Goal: Information Seeking & Learning: Find specific fact

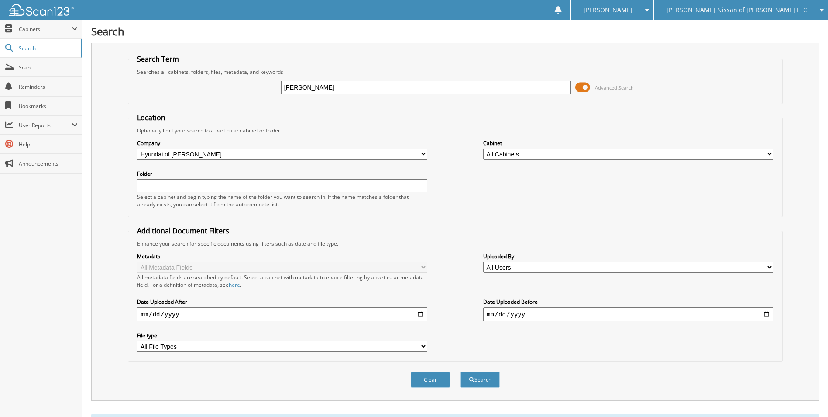
click at [748, 10] on span "[PERSON_NAME] Nissan of [PERSON_NAME] LLC" at bounding box center [737, 9] width 141 height 5
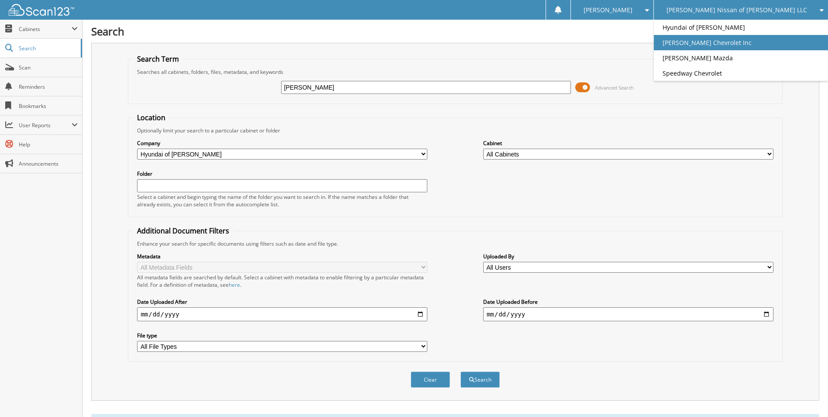
click at [738, 41] on link "[PERSON_NAME] Chevrolet Inc" at bounding box center [741, 42] width 174 height 15
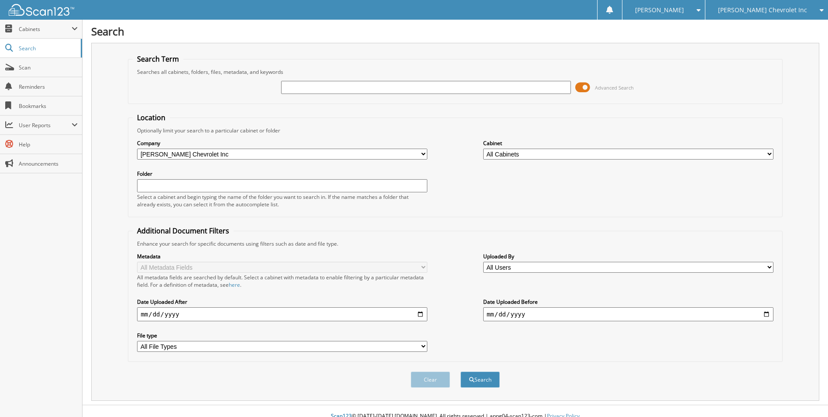
click at [297, 86] on input "text" at bounding box center [426, 87] width 290 height 13
type input "268875"
click at [461, 371] on button "Search" at bounding box center [480, 379] width 39 height 16
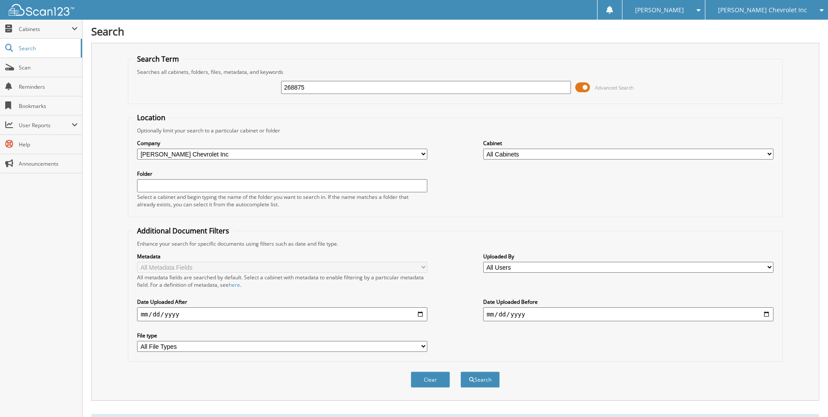
drag, startPoint x: 312, startPoint y: 89, endPoint x: 445, endPoint y: 107, distance: 134.4
click at [255, 87] on div "268875 Advanced Search" at bounding box center [455, 88] width 645 height 24
type input "242875"
click at [461, 371] on button "Search" at bounding box center [480, 379] width 39 height 16
type input "262875"
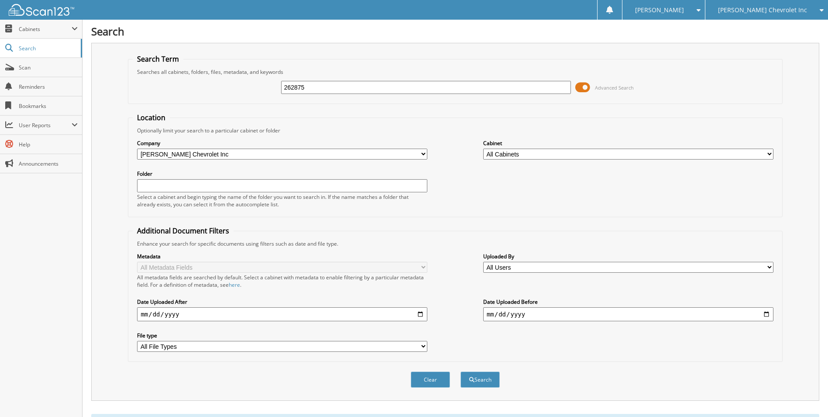
click at [461, 371] on button "Search" at bounding box center [480, 379] width 39 height 16
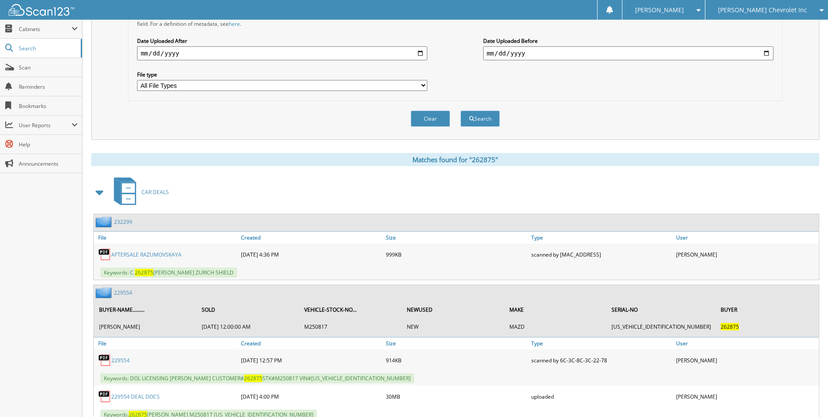
scroll to position [262, 0]
click at [158, 254] on link "AFTERSALE RAZUMOVSKAYA" at bounding box center [146, 252] width 70 height 7
